Goal: Task Accomplishment & Management: Complete application form

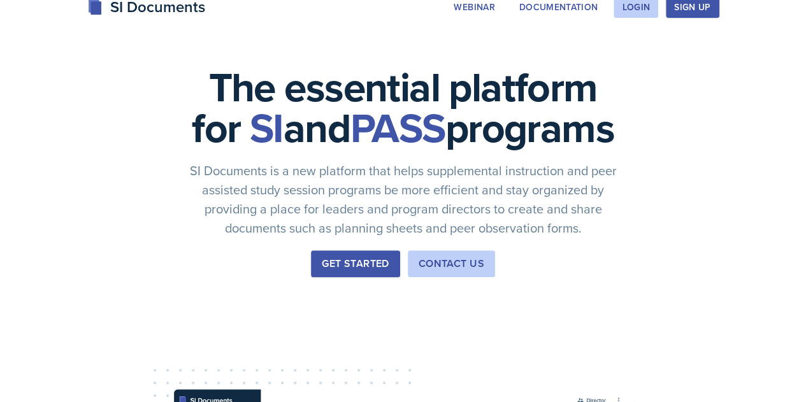
scroll to position [56, 0]
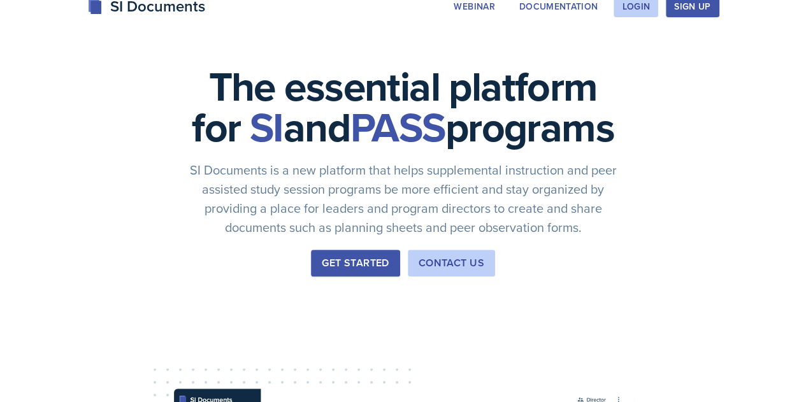
click at [322, 271] on div "Get Started" at bounding box center [355, 263] width 67 height 15
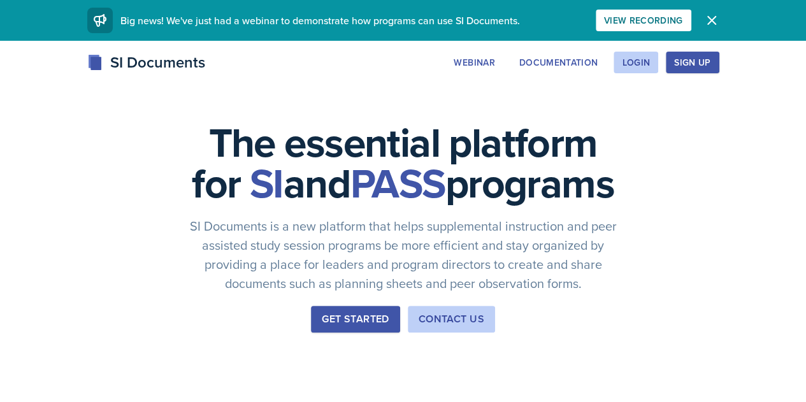
click at [719, 53] on button "Sign Up" at bounding box center [692, 63] width 53 height 22
click at [650, 61] on div "Login" at bounding box center [636, 62] width 28 height 10
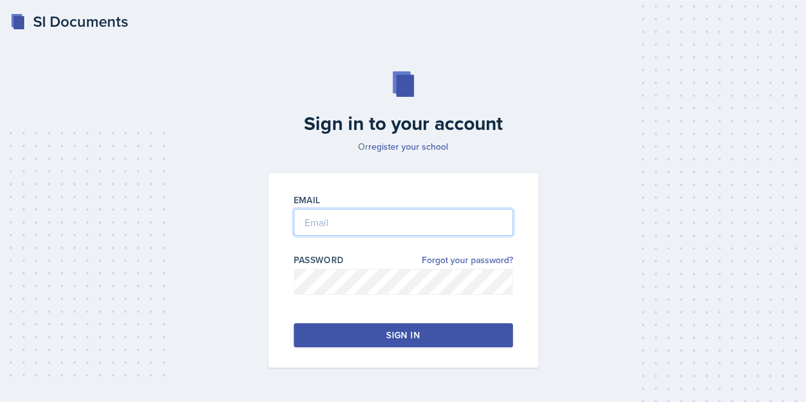
click at [356, 225] on input "email" at bounding box center [403, 222] width 219 height 27
type input "[PERSON_NAME][EMAIL_ADDRESS][DOMAIN_NAME]"
